Goal: Task Accomplishment & Management: Manage account settings

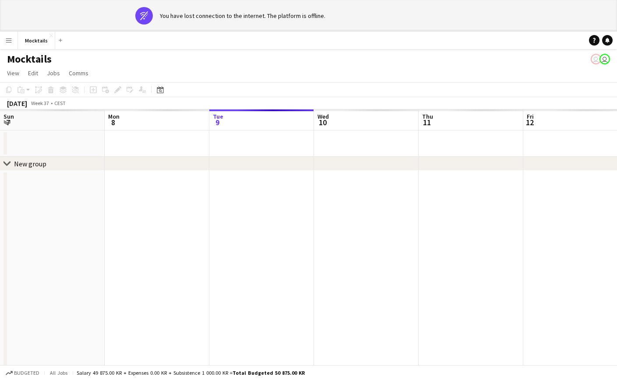
scroll to position [0, 277]
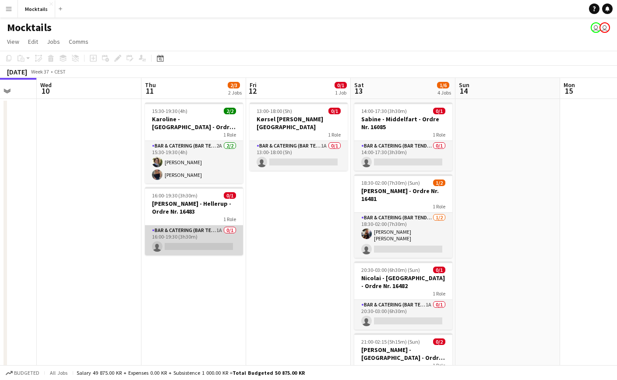
click at [212, 235] on app-card-role "Bar & Catering (Bar Tender) 1A 0/1 16:00-19:30 (3h30m) single-neutral-actions" at bounding box center [194, 241] width 98 height 30
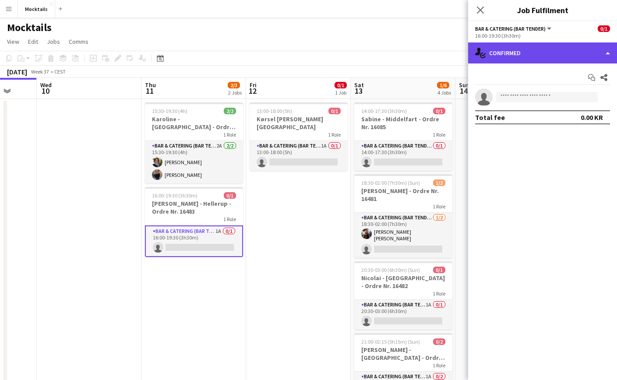
click at [551, 56] on div "single-neutral-actions-check-2 Confirmed" at bounding box center [542, 53] width 149 height 21
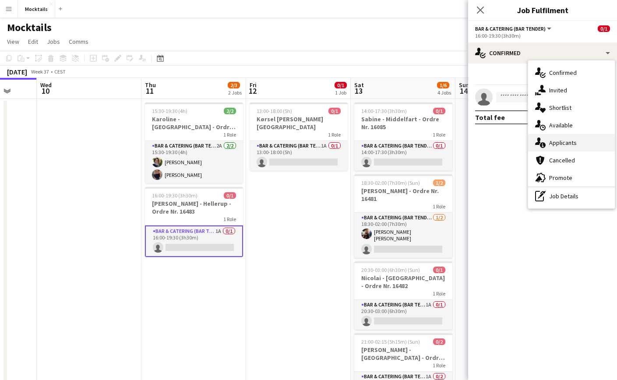
click at [582, 143] on div "single-neutral-actions-information Applicants" at bounding box center [572, 143] width 87 height 18
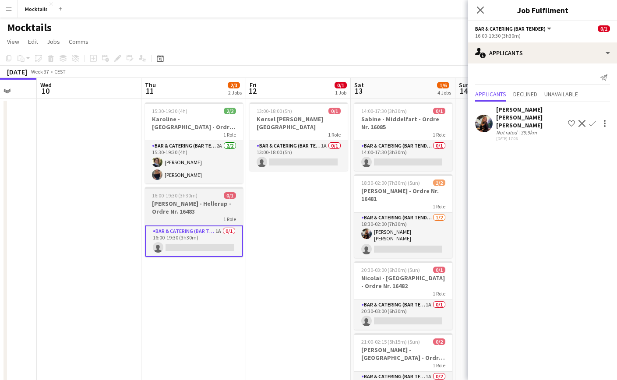
click at [199, 211] on h3 "[PERSON_NAME] - Hellerup - Ordre Nr. 16483" at bounding box center [194, 208] width 98 height 16
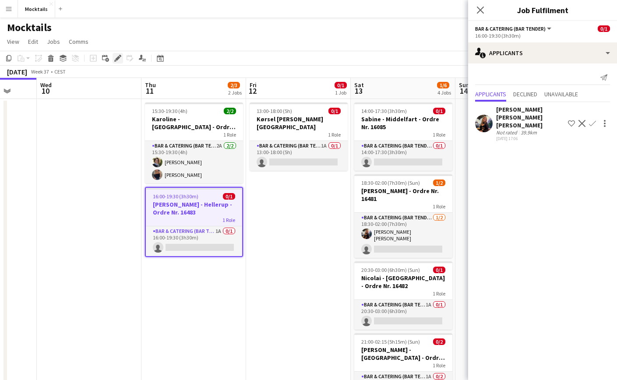
click at [119, 60] on icon "Edit" at bounding box center [117, 58] width 7 height 7
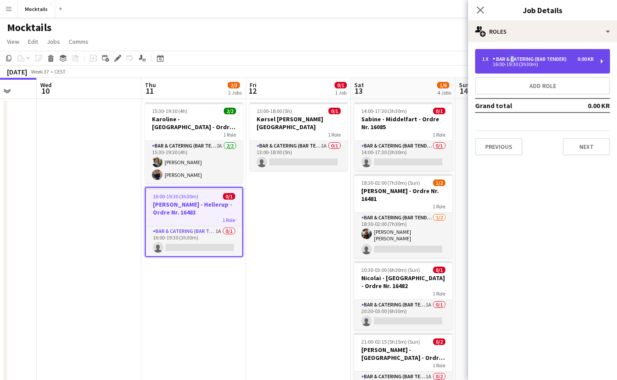
click at [511, 62] on div "Bar & Catering (Bar Tender)" at bounding box center [532, 59] width 78 height 6
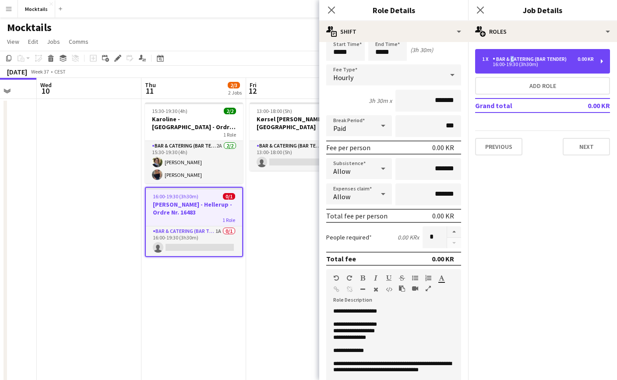
scroll to position [36, 0]
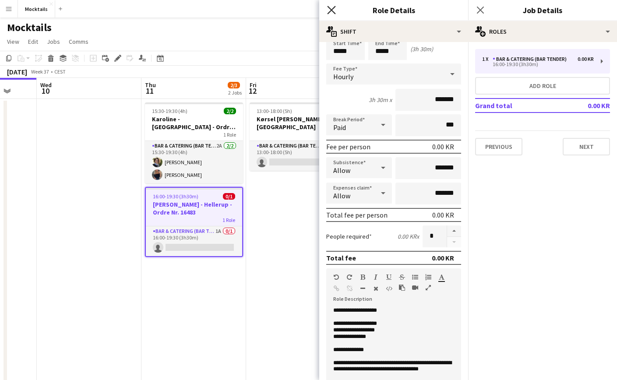
click at [333, 10] on icon at bounding box center [331, 10] width 8 height 8
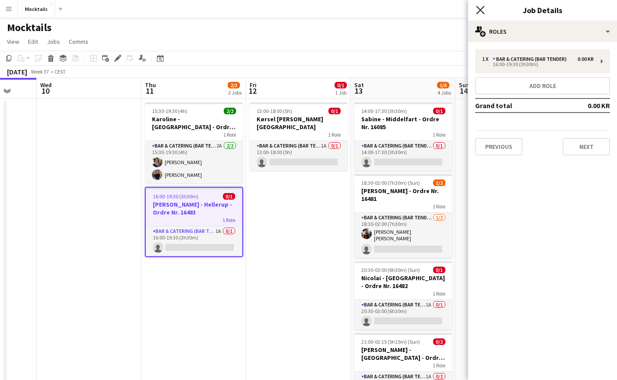
click at [482, 9] on icon at bounding box center [480, 10] width 8 height 8
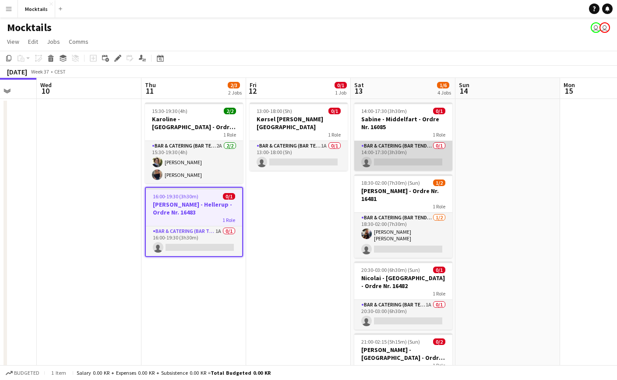
click at [423, 151] on app-card-role "Bar & Catering (Bar Tender) 0/1 14:00-17:30 (3h30m) single-neutral-actions" at bounding box center [404, 156] width 98 height 30
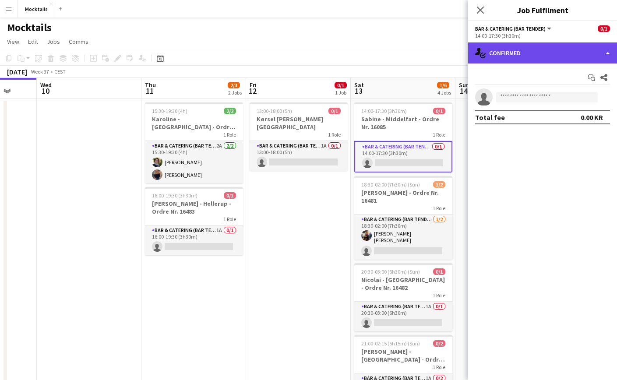
click at [555, 56] on div "single-neutral-actions-check-2 Confirmed" at bounding box center [542, 53] width 149 height 21
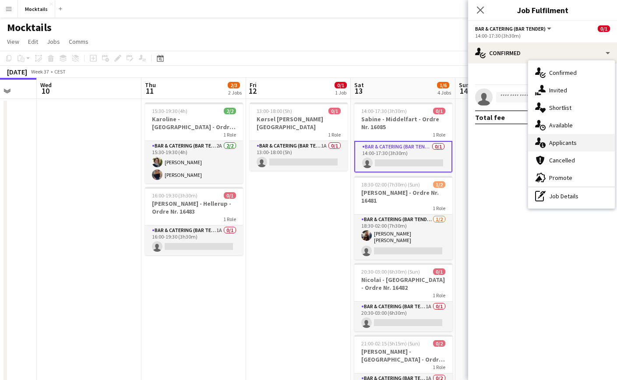
click at [578, 141] on div "single-neutral-actions-information Applicants" at bounding box center [572, 143] width 87 height 18
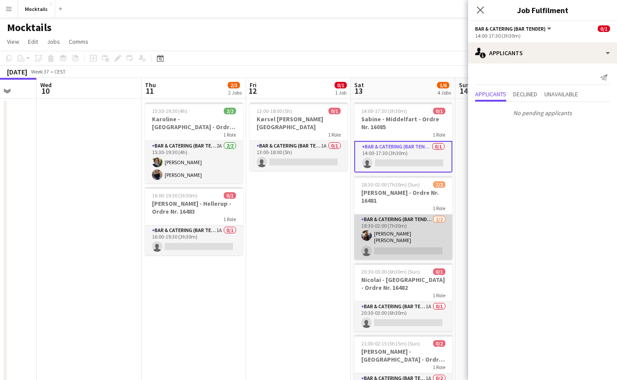
click at [413, 244] on app-card-role "Bar & Catering (Bar Tender) 1/2 18:30-02:00 (7h30m) Lisa Garne Heller Petersen …" at bounding box center [404, 237] width 98 height 45
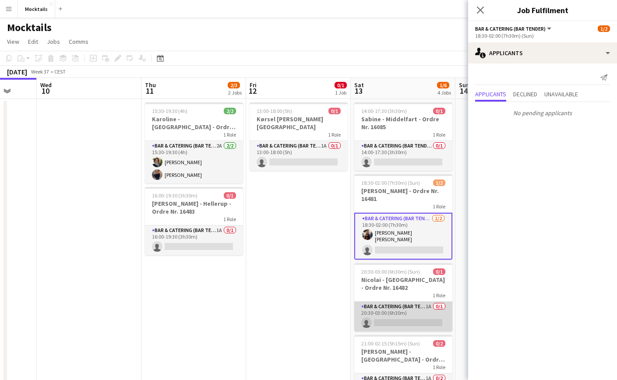
click at [407, 309] on app-card-role "Bar & Catering (Bar Tender) 1A 0/1 20:30-03:00 (6h30m) single-neutral-actions" at bounding box center [404, 317] width 98 height 30
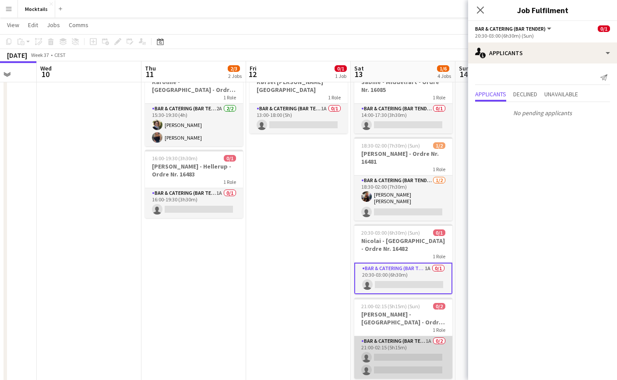
click at [400, 337] on app-card-role "Bar & Catering (Bar Tender) 1A 0/2 21:00-02:15 (5h15m) single-neutral-actions s…" at bounding box center [404, 358] width 98 height 43
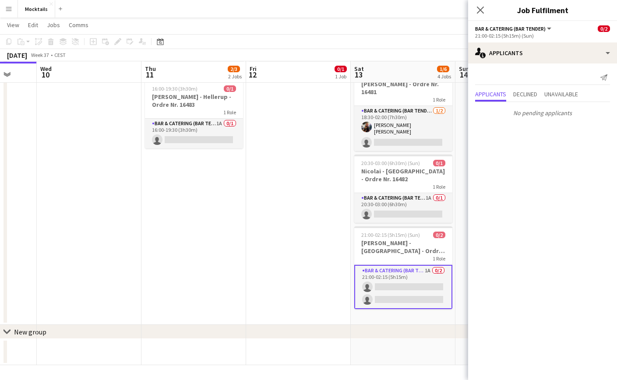
scroll to position [106, 0]
click at [480, 13] on icon "Close pop-in" at bounding box center [480, 10] width 8 height 8
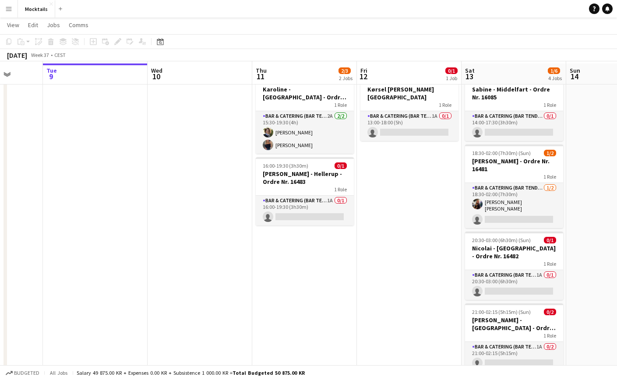
scroll to position [32, 0]
